Goal: Find specific page/section: Find specific page/section

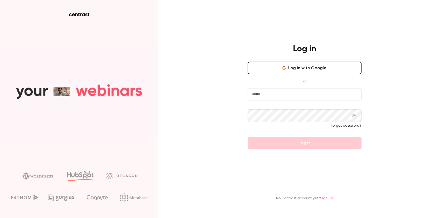
click at [278, 69] on button "Log in with Google" at bounding box center [305, 68] width 114 height 13
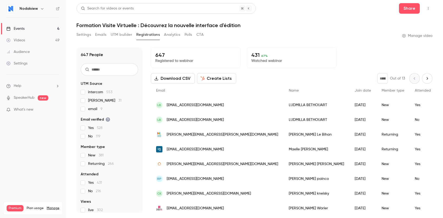
click at [38, 27] on link "Events 4" at bounding box center [33, 29] width 66 height 12
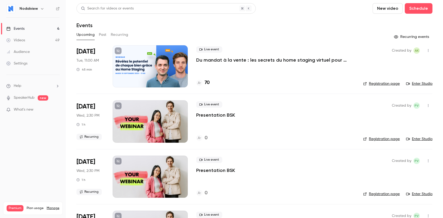
click at [145, 75] on div at bounding box center [150, 66] width 75 height 42
